Goal: Information Seeking & Learning: Learn about a topic

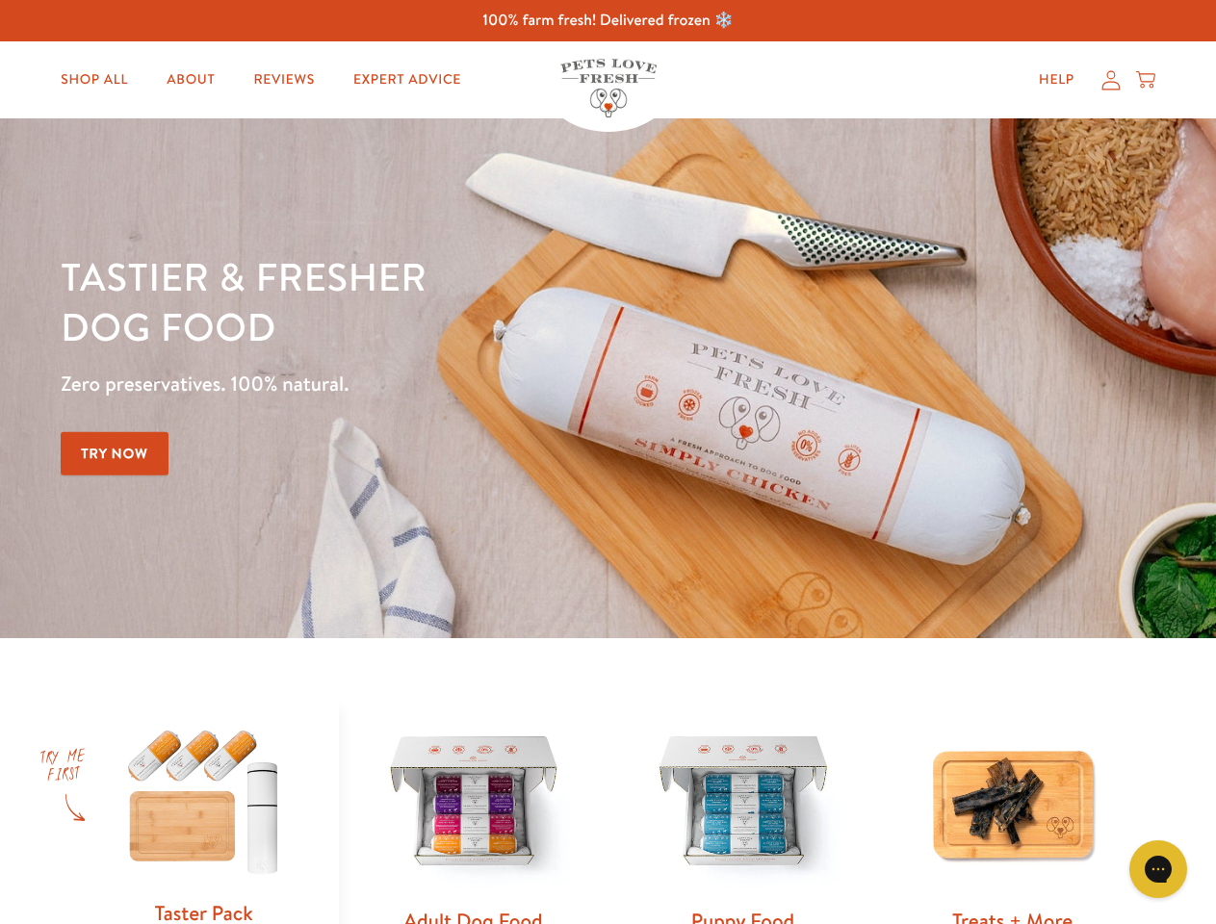
click at [607, 462] on div "Tastier & fresher dog food Zero preservatives. 100% natural. Try Now" at bounding box center [426, 378] width 730 height 254
click at [1158, 869] on icon "Gorgias live chat" at bounding box center [1157, 868] width 18 height 18
